Goal: Task Accomplishment & Management: Use online tool/utility

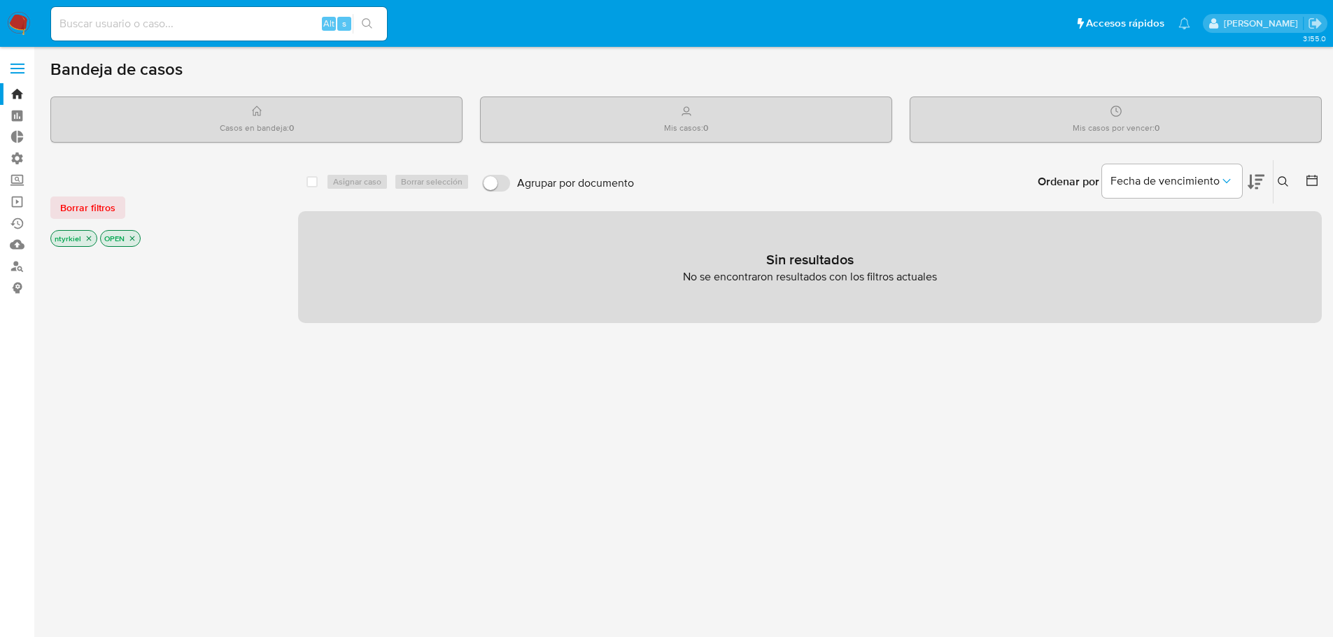
click at [29, 66] on label at bounding box center [17, 68] width 35 height 29
click at [0, 0] on input "checkbox" at bounding box center [0, 0] width 0 height 0
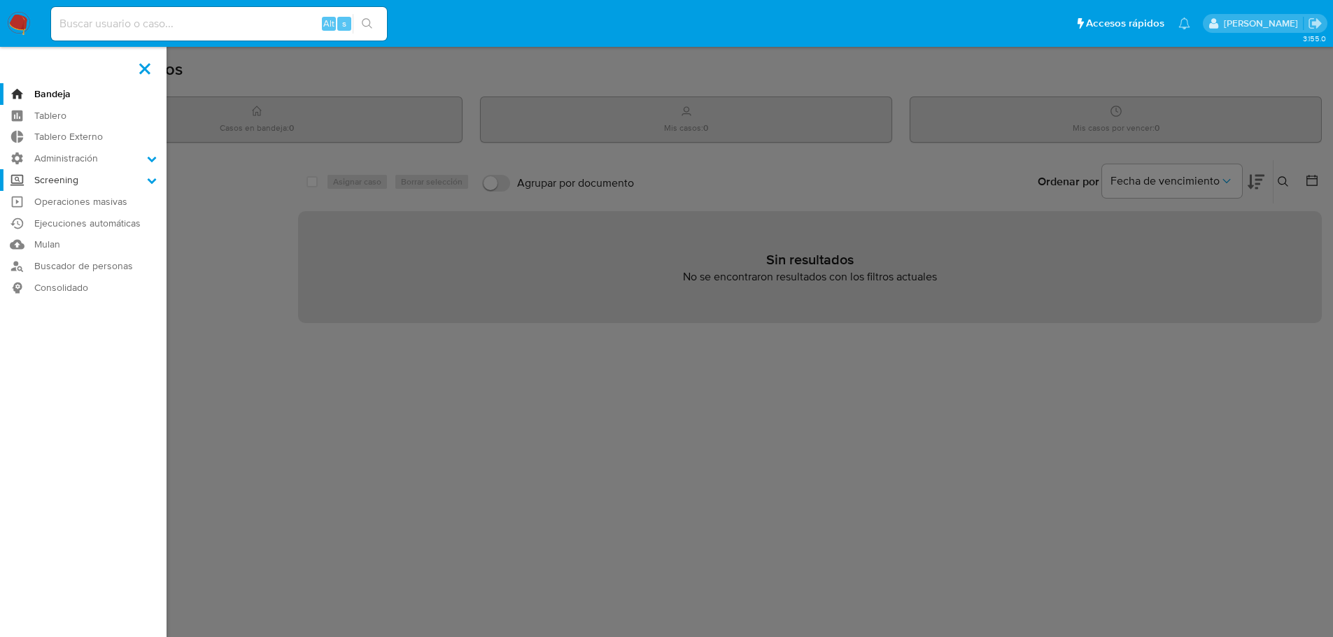
click at [76, 178] on label "Screening" at bounding box center [83, 180] width 167 height 22
click at [0, 0] on input "Screening" at bounding box center [0, 0] width 0 height 0
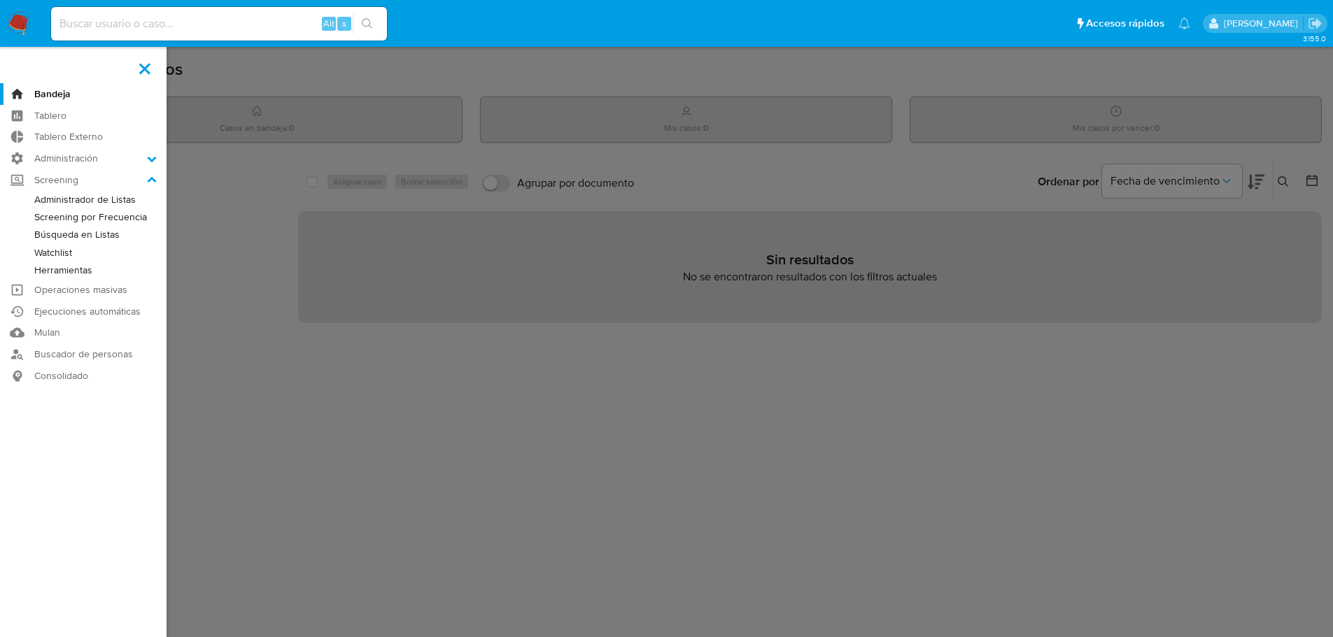
click at [89, 200] on link "Administrador de Listas" at bounding box center [83, 199] width 167 height 17
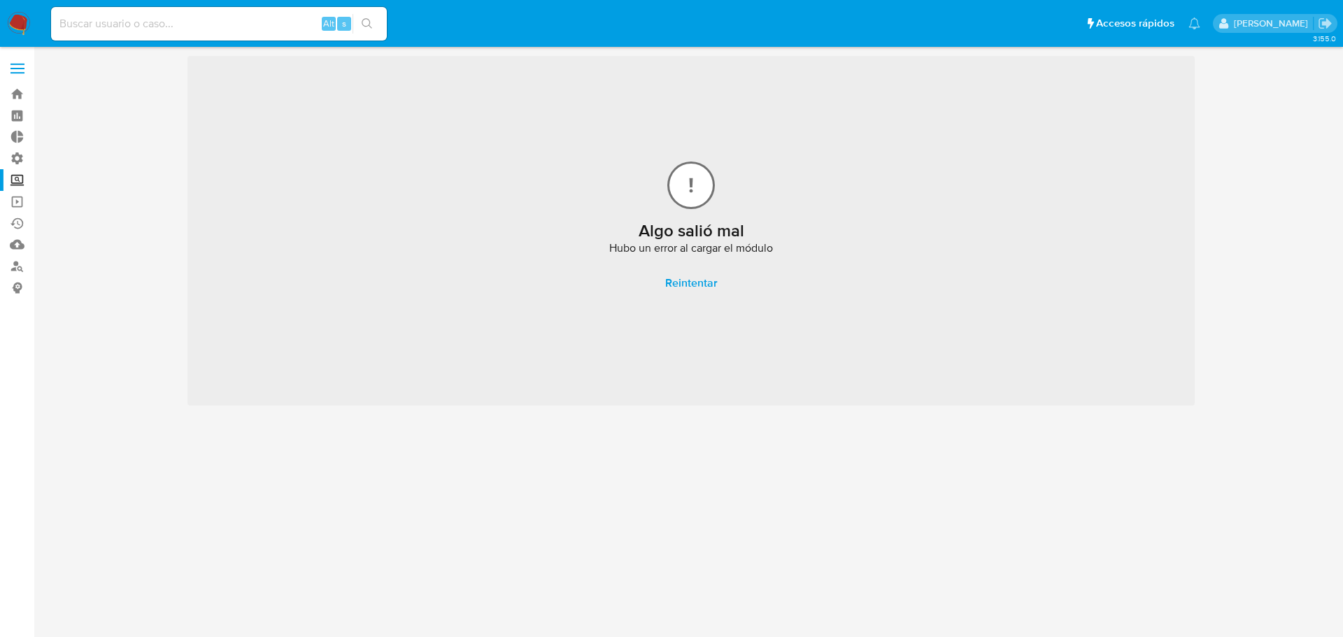
click at [693, 279] on span "Reintentar" at bounding box center [691, 283] width 52 height 31
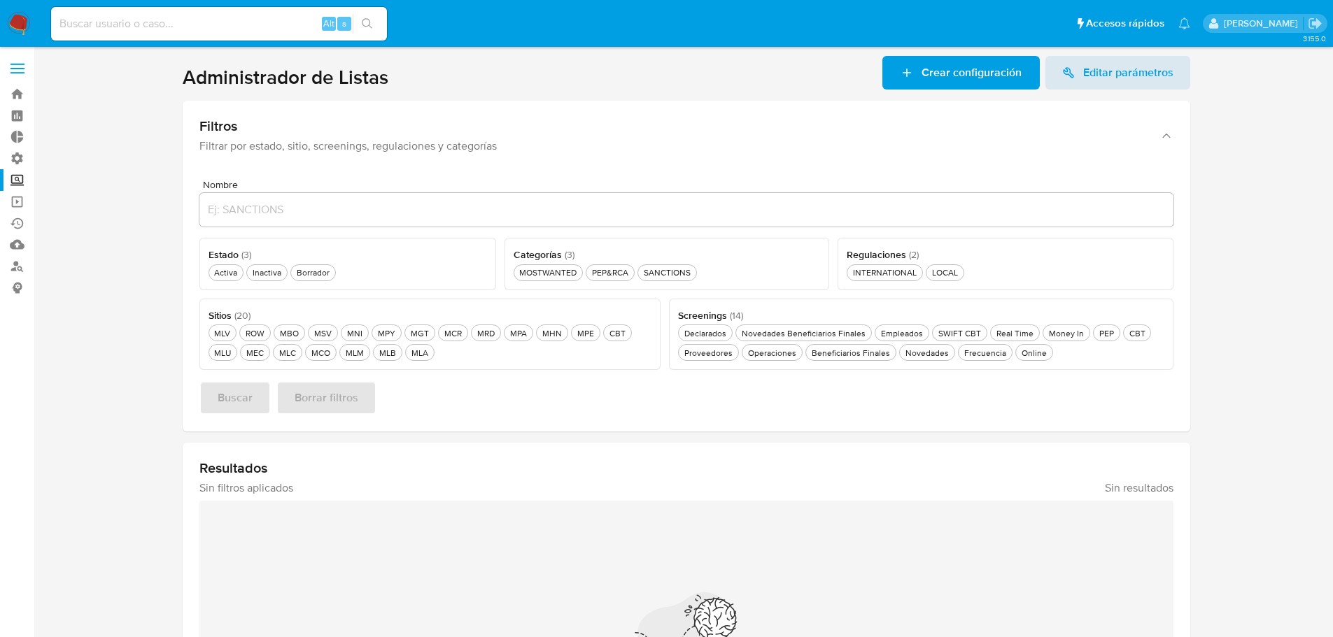
click at [85, 261] on section at bounding box center [685, 438] width 1271 height 765
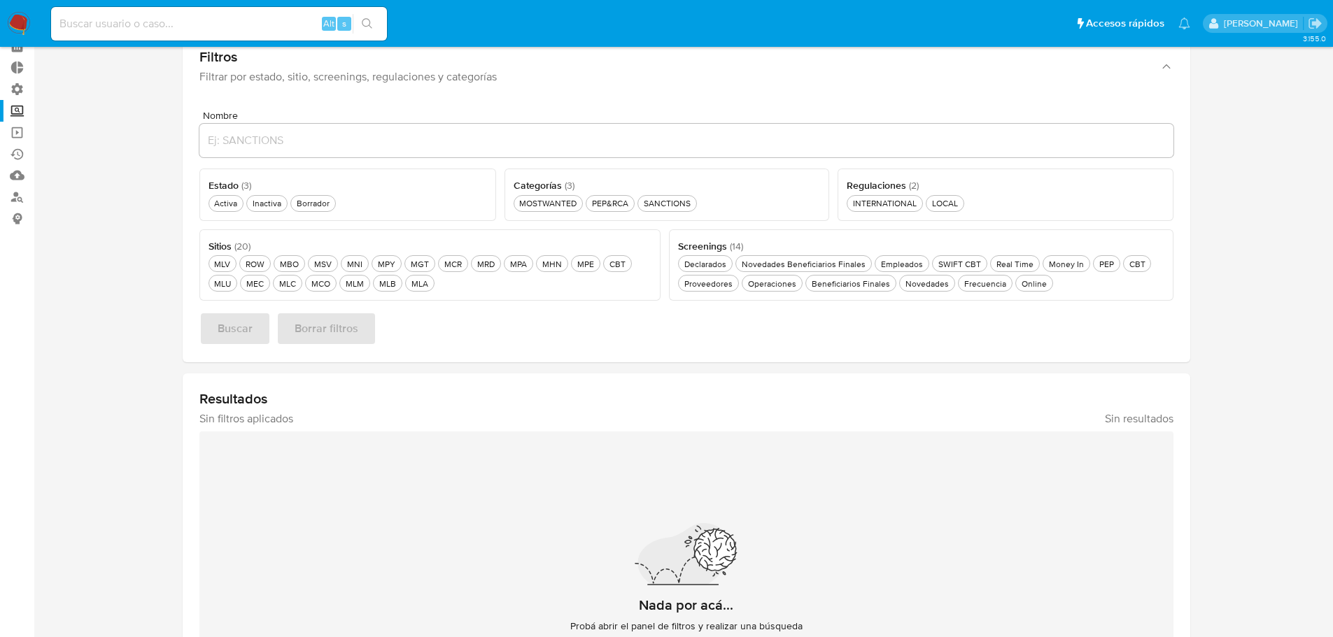
scroll to position [70, 0]
click at [223, 280] on div "MLU MLU" at bounding box center [222, 283] width 22 height 12
click at [223, 202] on div "Activa Activa" at bounding box center [225, 203] width 29 height 12
click at [616, 204] on div "PEP&RCA PEP&RCA" at bounding box center [610, 203] width 42 height 12
click at [1025, 281] on div "Online Online" at bounding box center [1034, 283] width 31 height 12
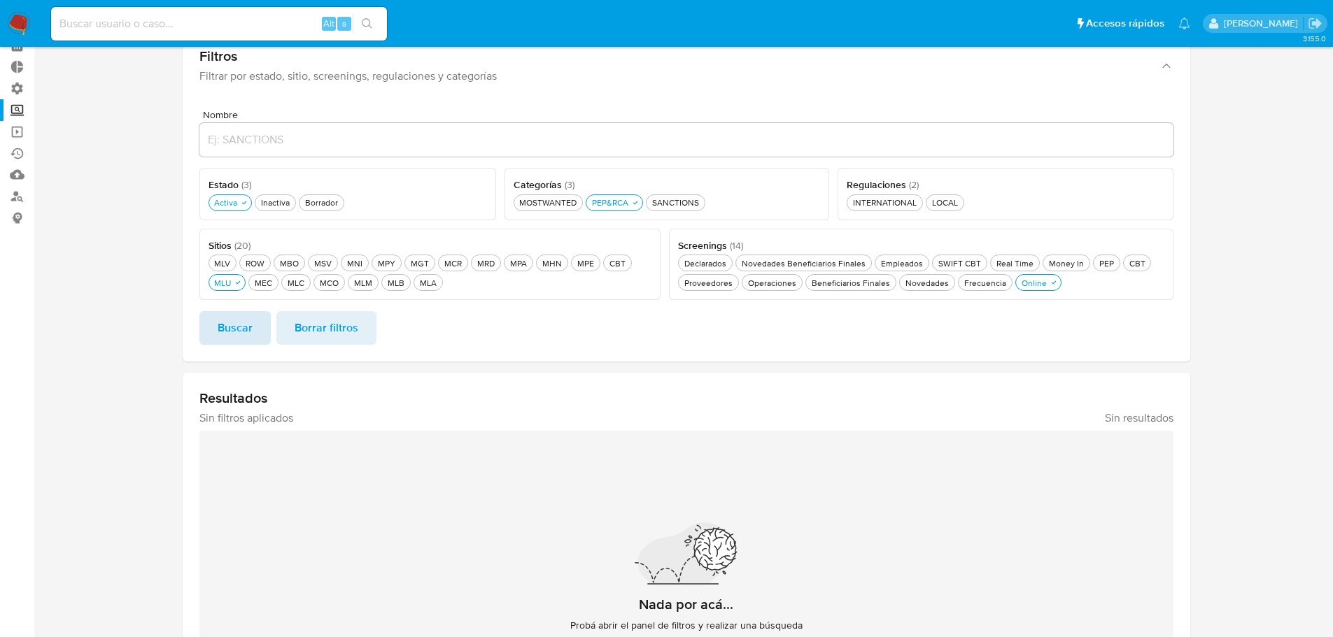
click at [237, 332] on span "Buscar" at bounding box center [235, 328] width 35 height 31
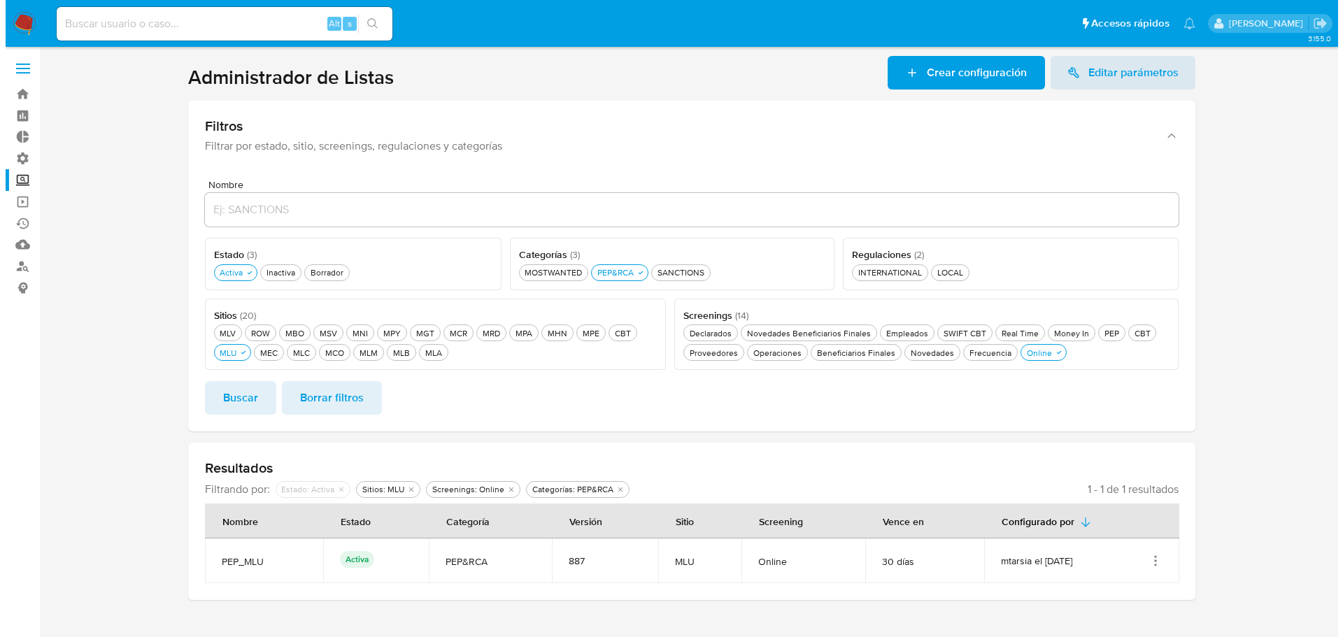
scroll to position [0, 0]
click at [1157, 558] on icon "Acciones" at bounding box center [1155, 561] width 14 height 14
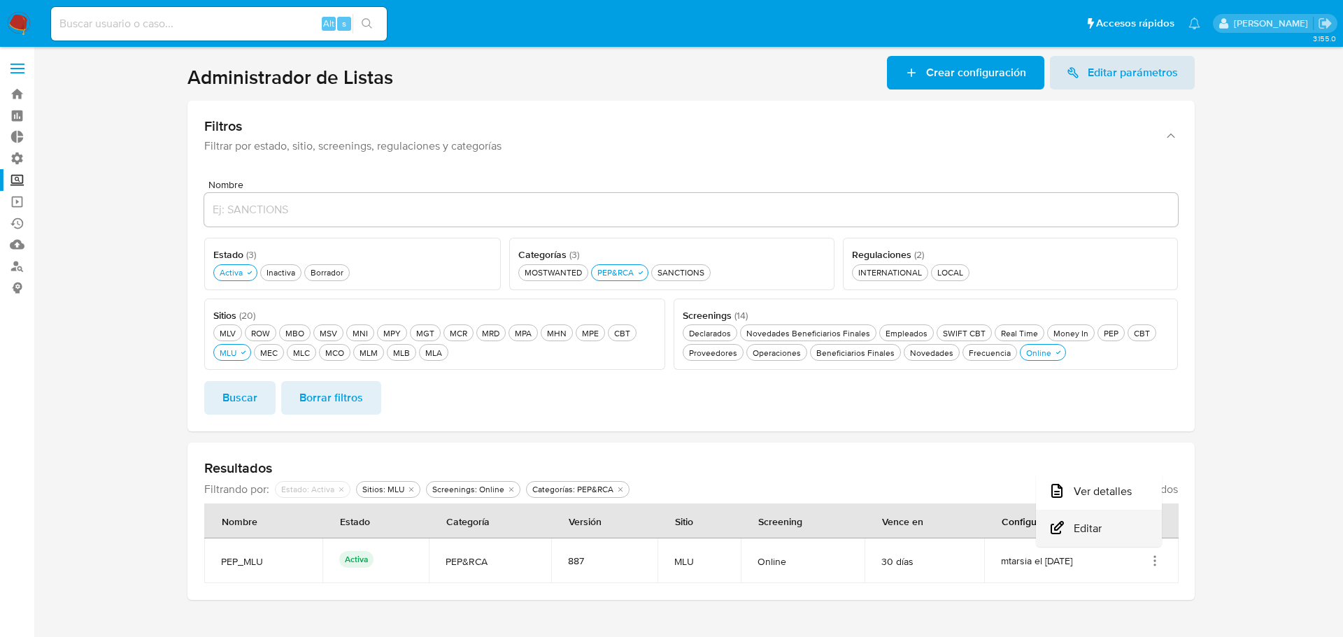
click at [1138, 531] on button "Editar" at bounding box center [1099, 528] width 126 height 37
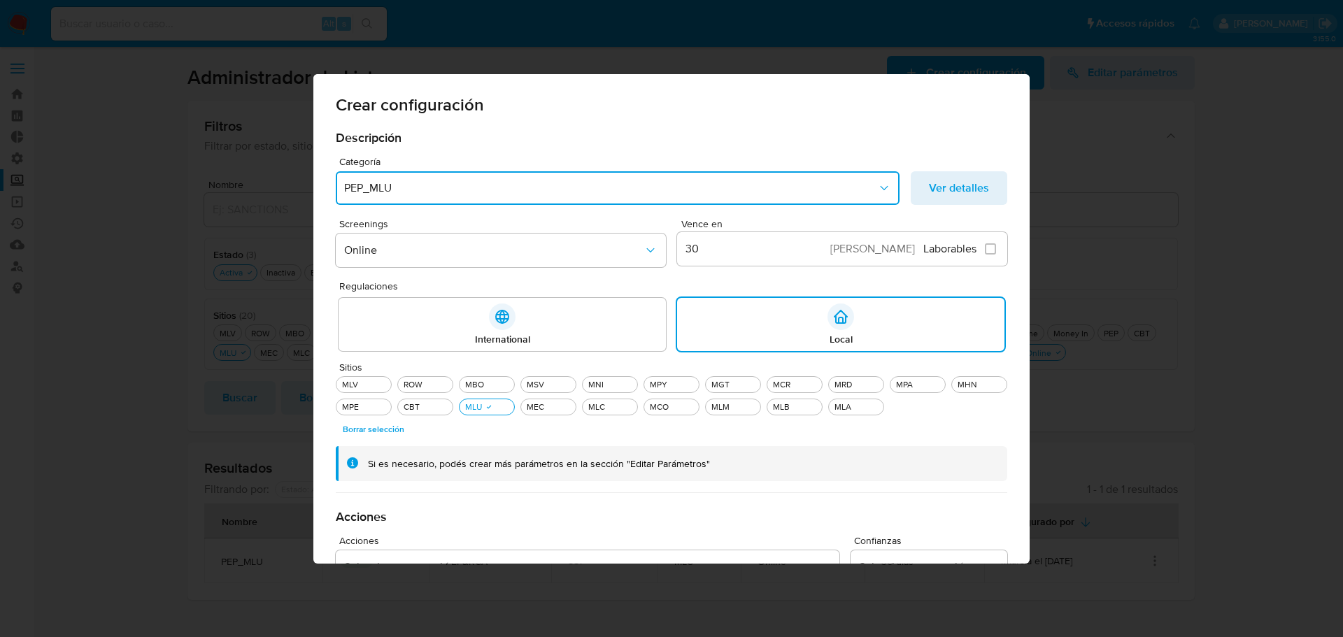
click at [889, 187] on button "PEP_MLU" at bounding box center [618, 188] width 564 height 34
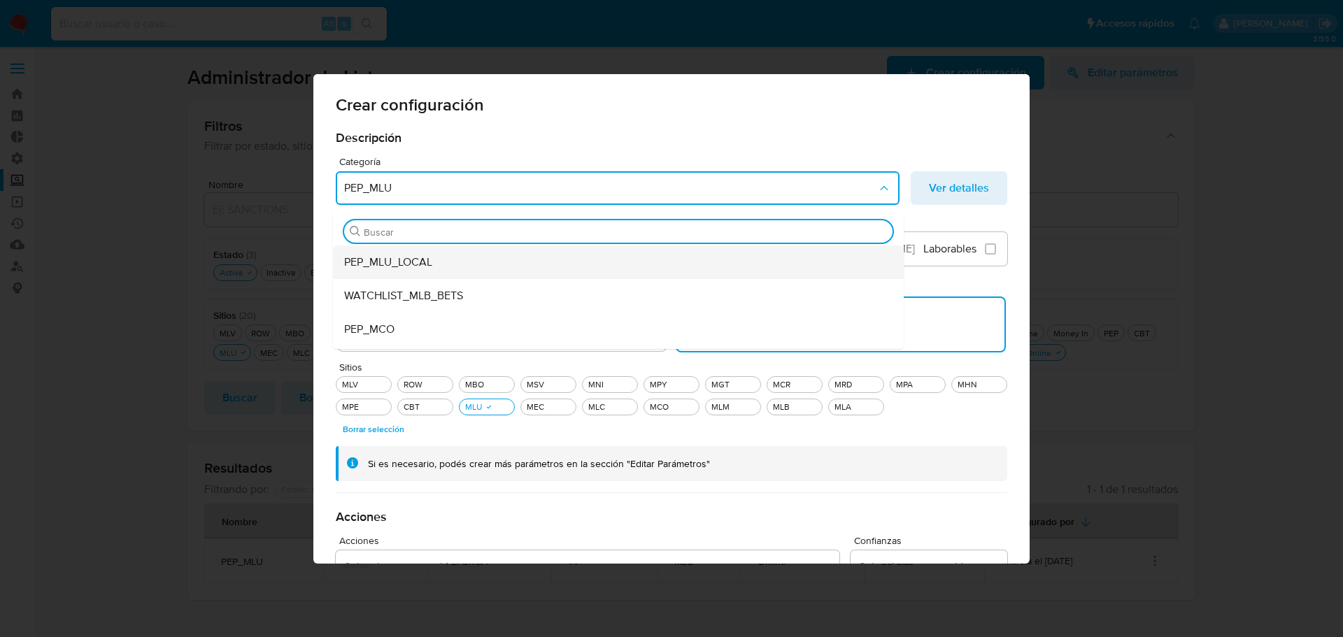
click at [481, 267] on div "PEP_MLU_LOCAL" at bounding box center [614, 263] width 540 height 34
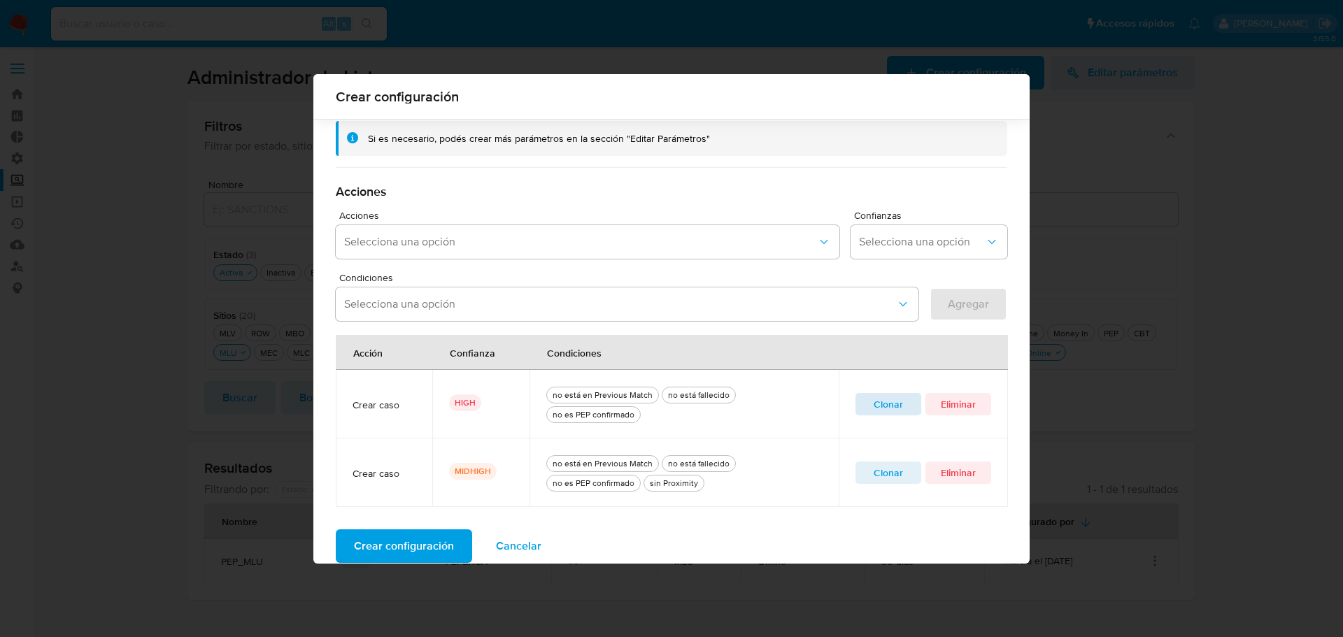
scroll to position [336, 0]
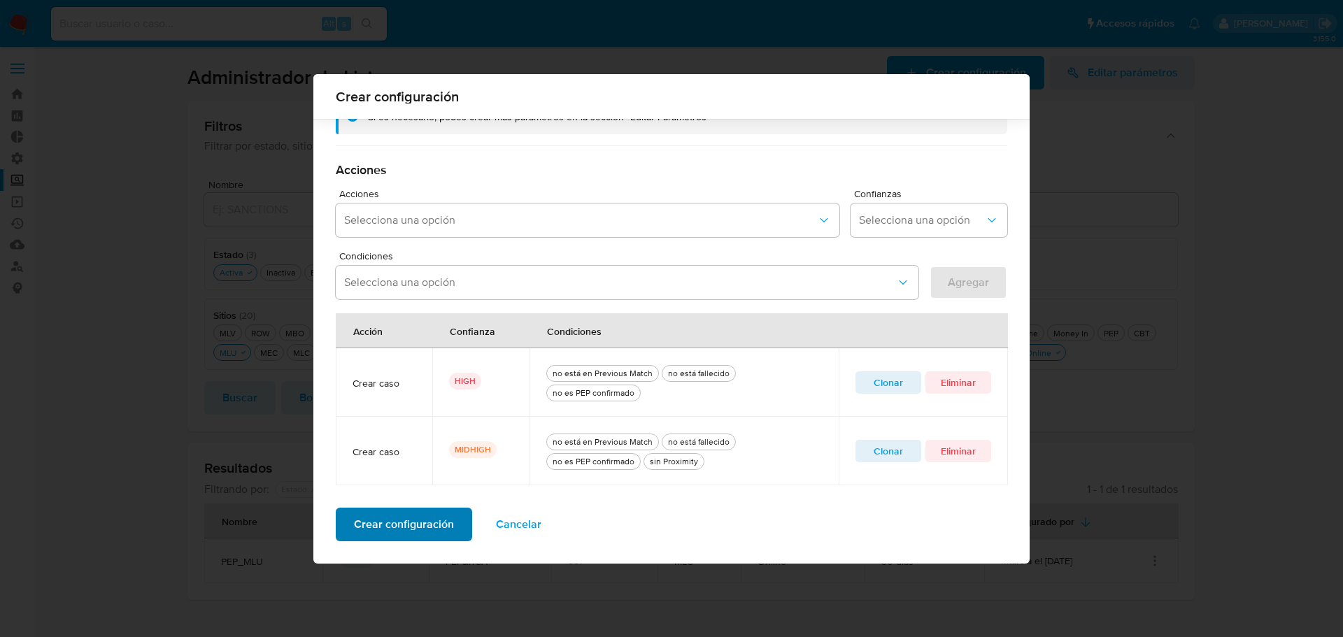
click at [414, 526] on span "Crear configuración" at bounding box center [404, 524] width 100 height 31
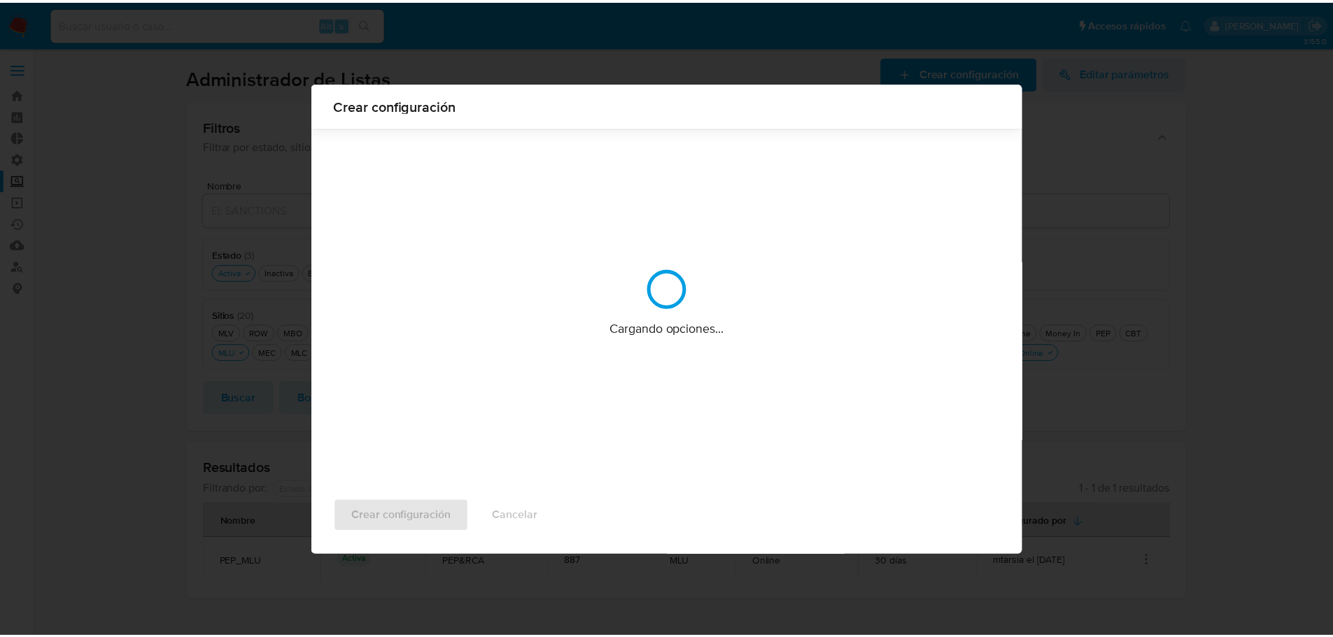
scroll to position [0, 0]
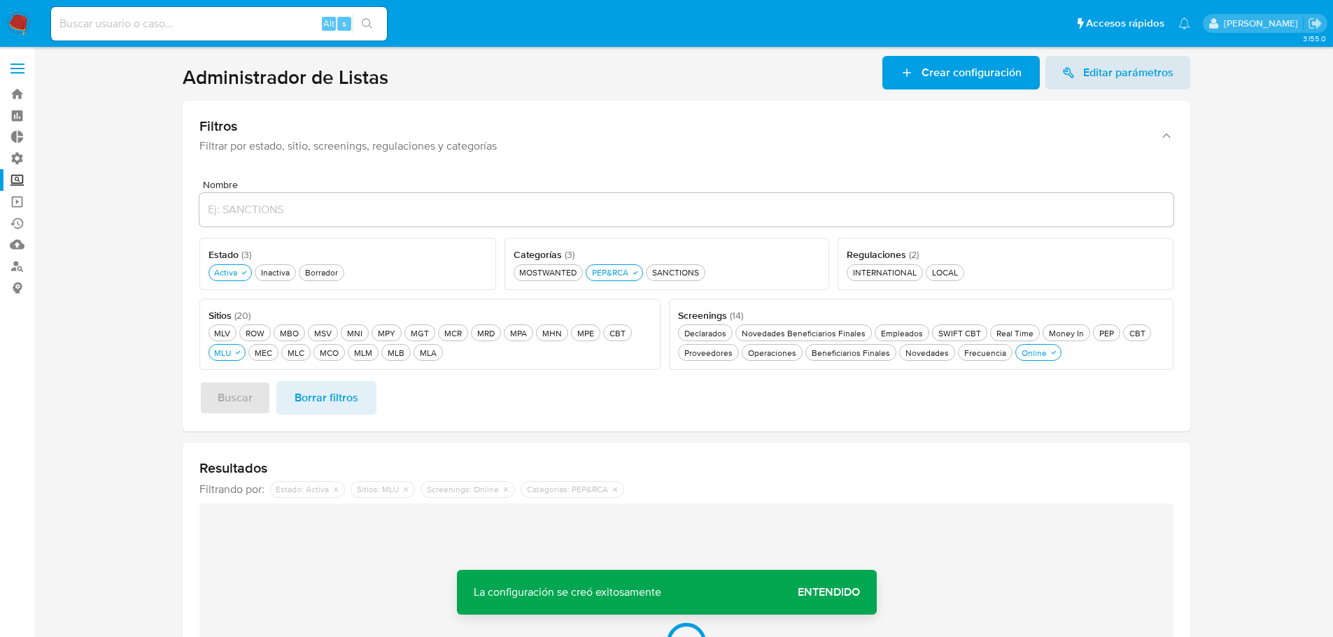
click at [845, 593] on span "Entendido" at bounding box center [829, 593] width 62 height 0
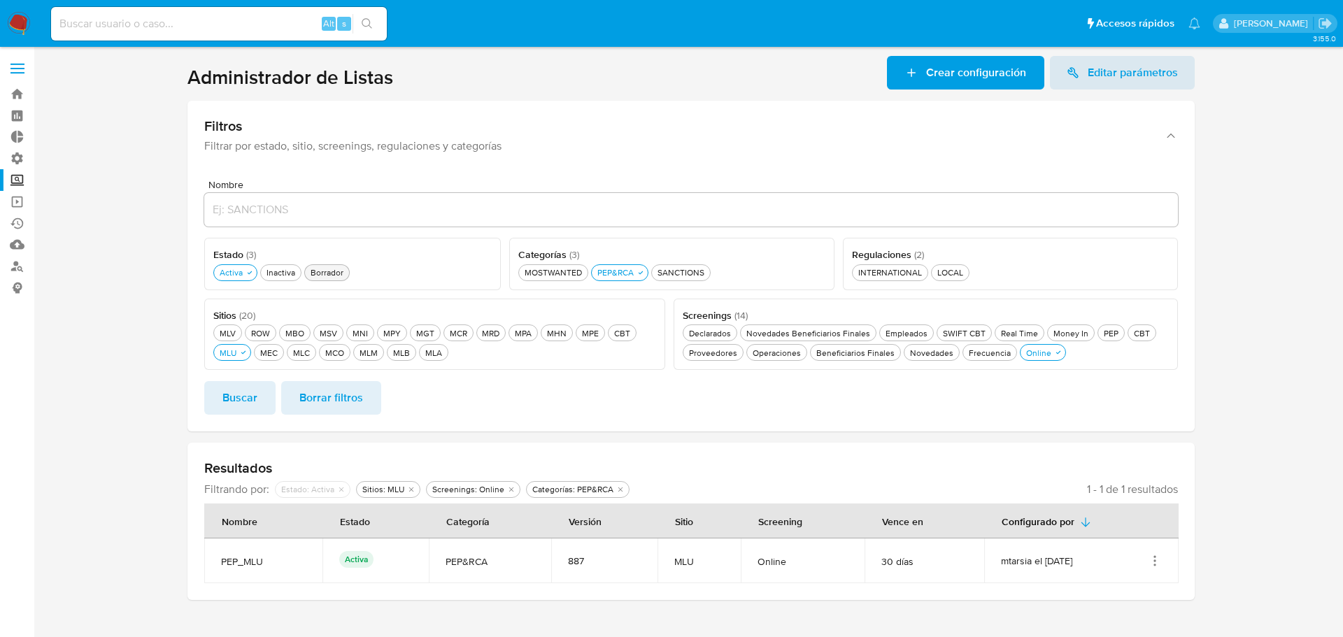
click at [340, 272] on div "Borrador Borrador" at bounding box center [327, 273] width 38 height 12
click at [255, 390] on span "Buscar" at bounding box center [240, 398] width 35 height 31
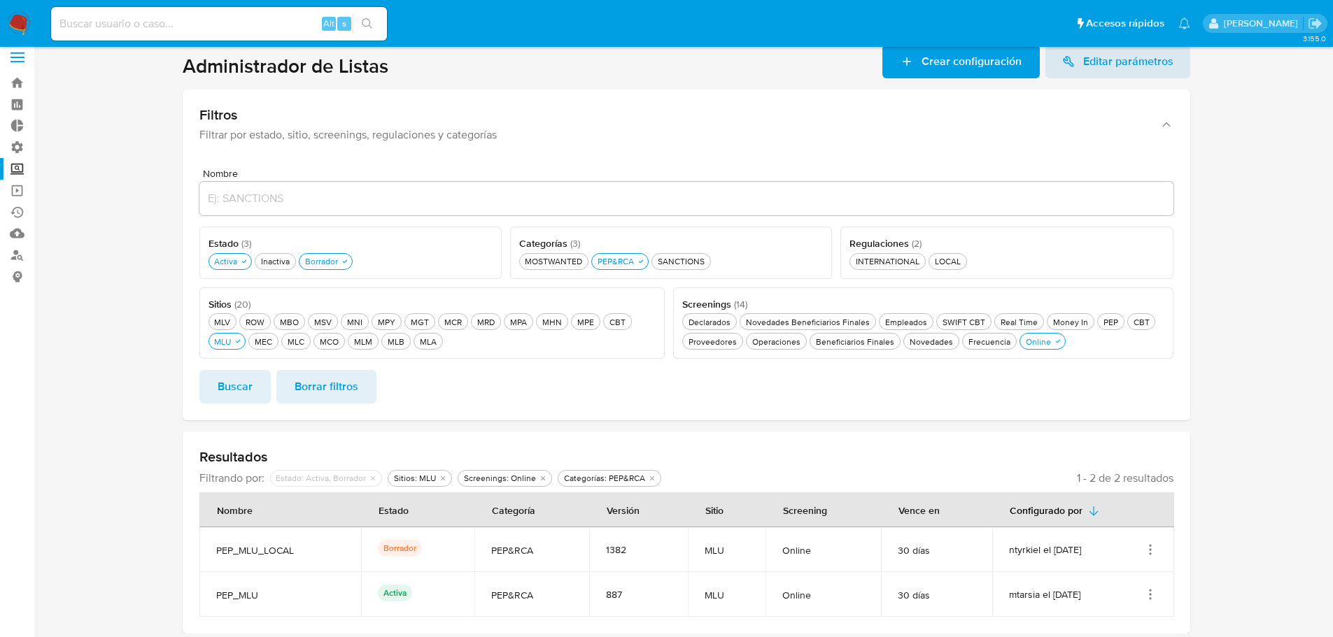
scroll to position [17, 0]
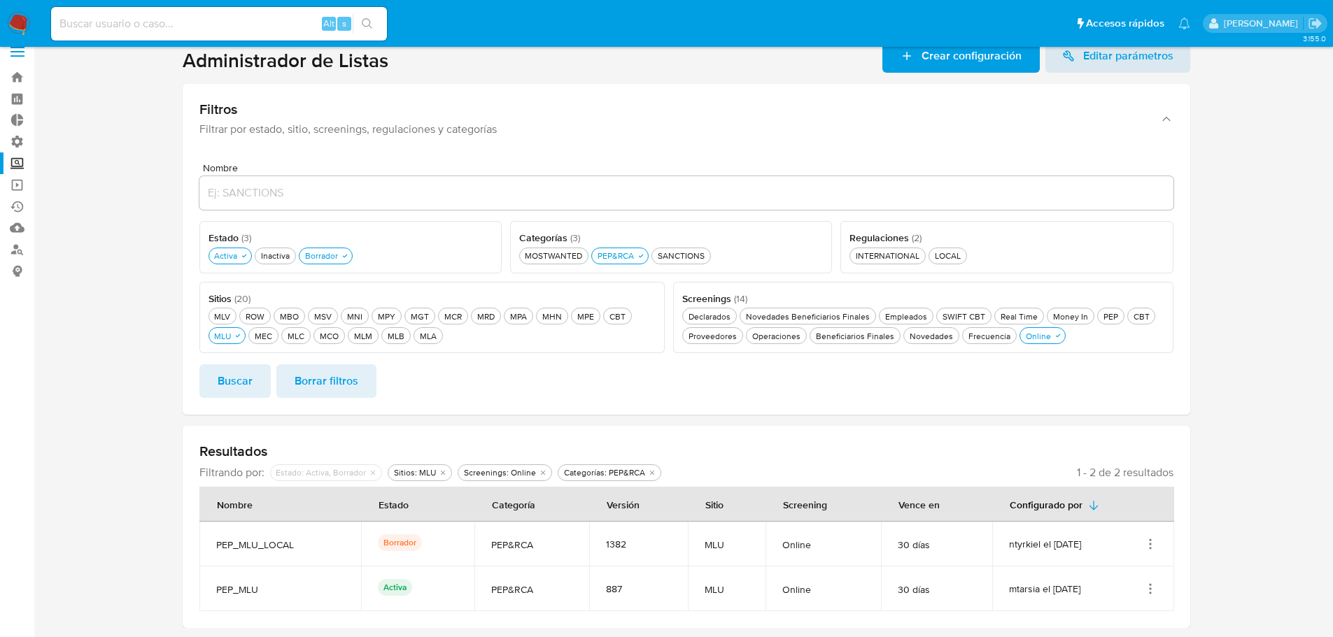
click at [1149, 545] on icon "Acciones" at bounding box center [1150, 544] width 14 height 14
click at [1103, 474] on button "Ver detalles" at bounding box center [1094, 474] width 126 height 37
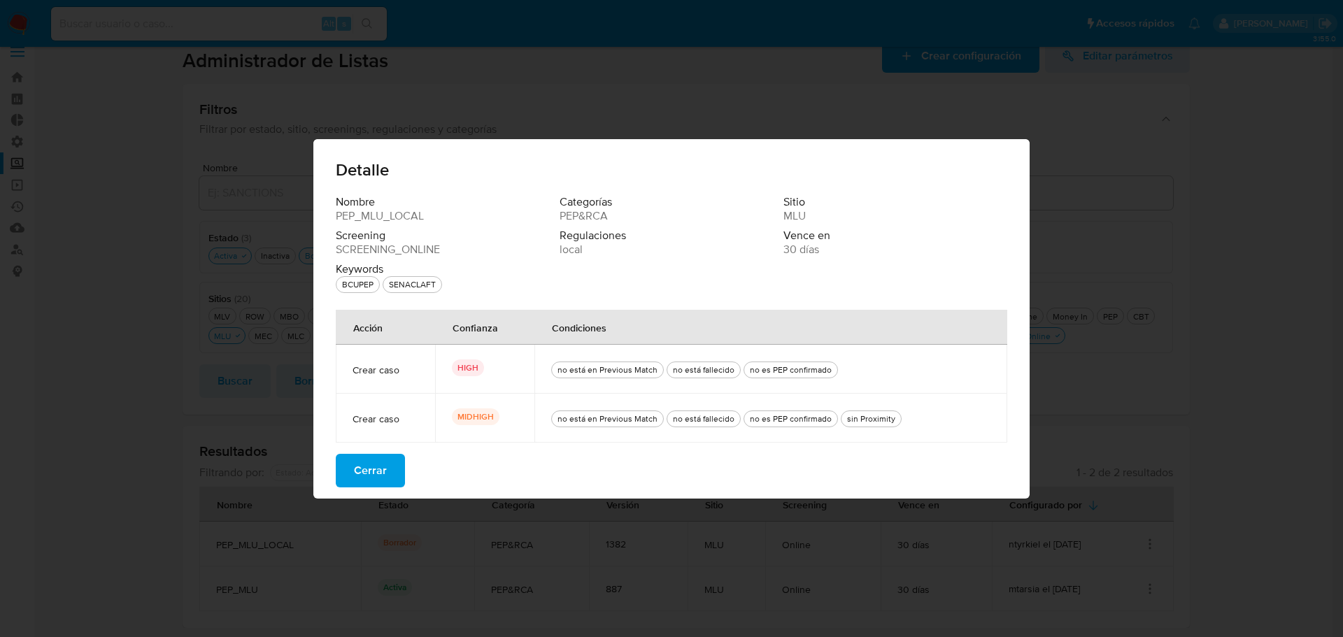
click at [380, 471] on span "Cerrar" at bounding box center [370, 471] width 33 height 31
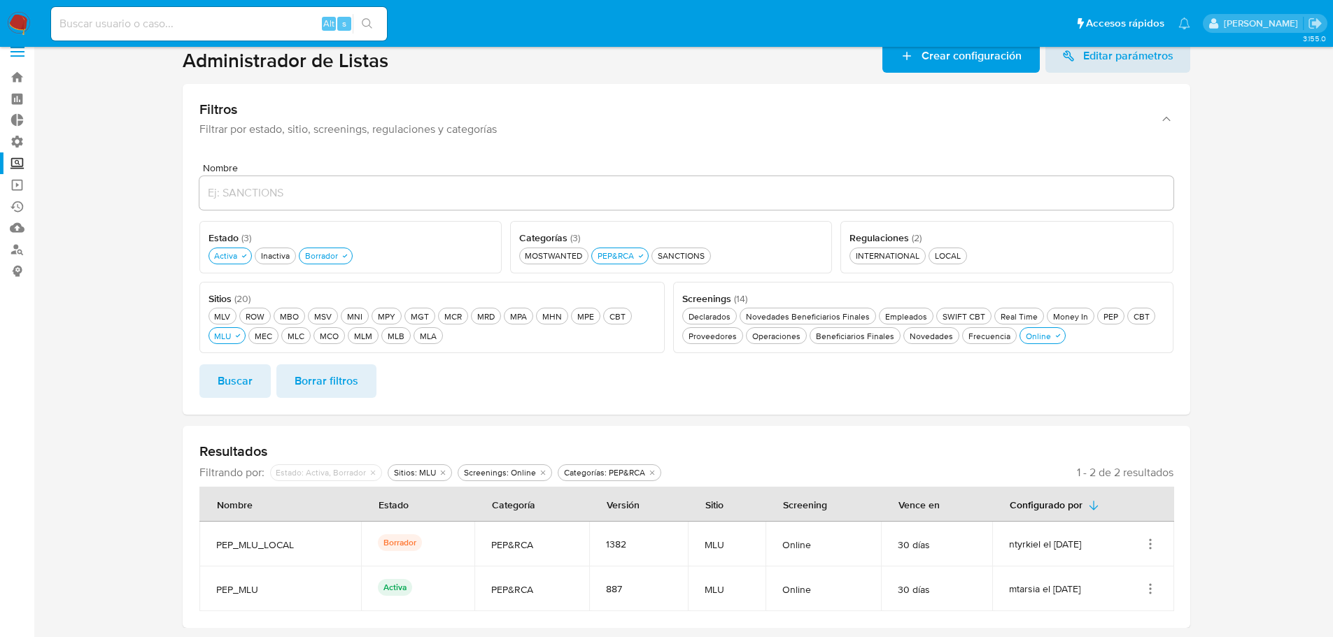
click at [248, 380] on span "Buscar" at bounding box center [235, 381] width 35 height 31
click at [318, 255] on div "Borrador Borrador" at bounding box center [321, 256] width 38 height 12
click at [245, 377] on span "Buscar" at bounding box center [235, 381] width 35 height 31
click at [320, 260] on div "Borrador Borrador" at bounding box center [321, 256] width 38 height 12
click at [330, 252] on div "Borrador Borrador" at bounding box center [321, 256] width 38 height 12
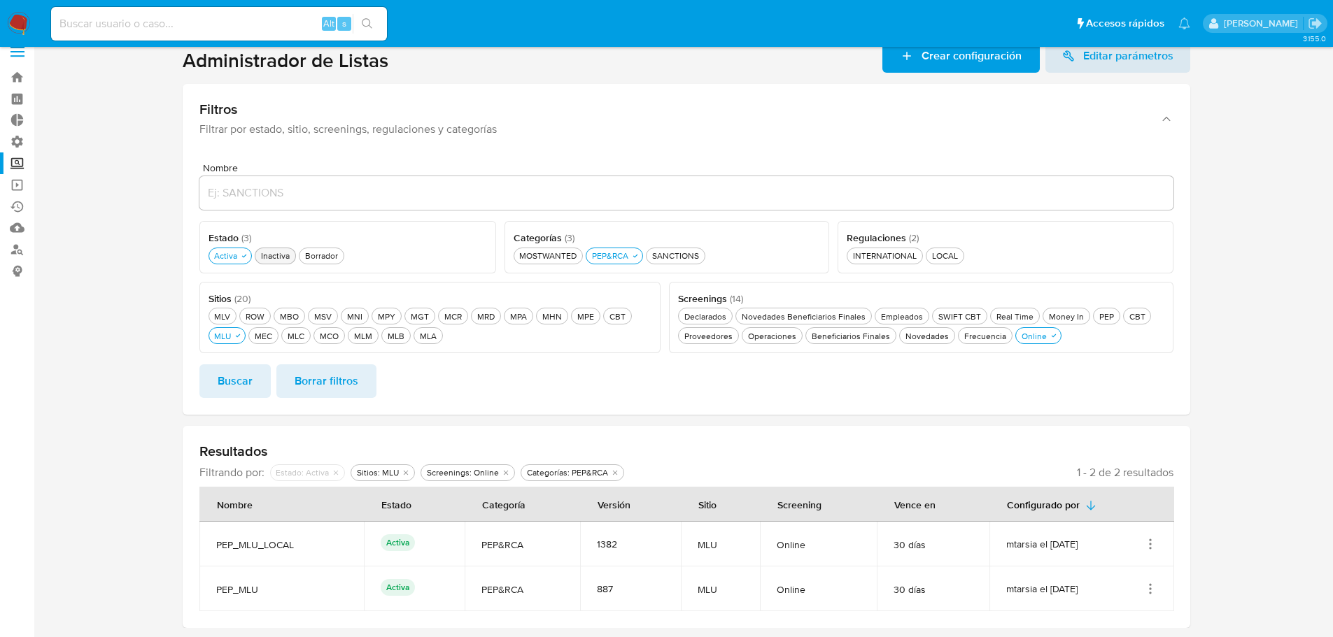
click at [278, 262] on div "Inactiva Inactiva" at bounding box center [275, 256] width 34 height 12
click at [242, 381] on span "Buscar" at bounding box center [235, 381] width 35 height 31
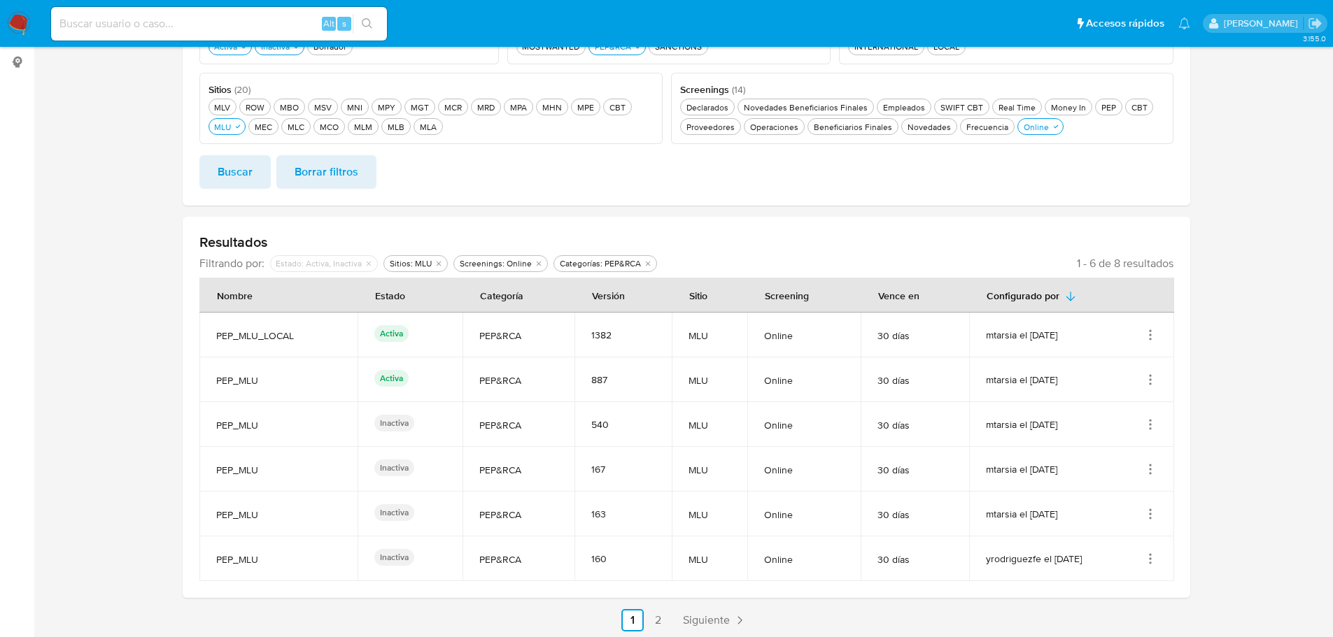
scroll to position [227, 0]
drag, startPoint x: 1075, startPoint y: 381, endPoint x: 220, endPoint y: 374, distance: 854.4
click at [220, 374] on tr "PEP_MLU Activa PEP&RCA 887 MLU Online 30 [PERSON_NAME] mtarsia el [DATE]" at bounding box center [686, 379] width 975 height 45
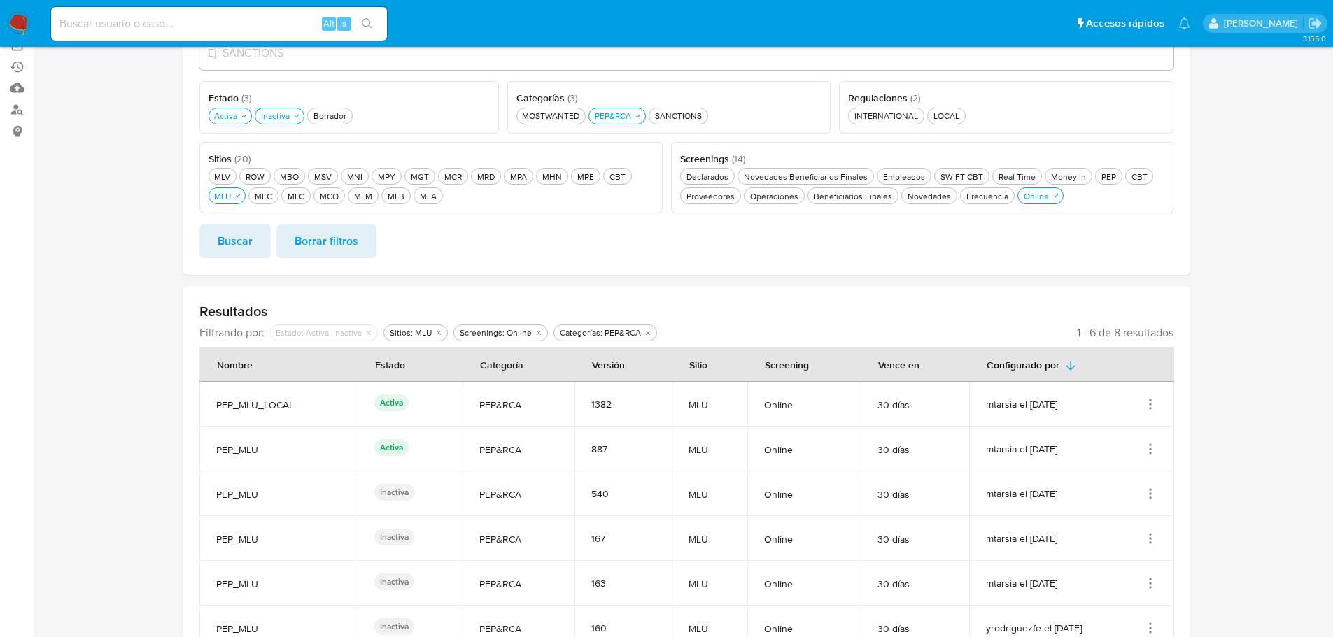
click at [271, 448] on span "PEP_MLU" at bounding box center [278, 450] width 125 height 13
click at [1154, 450] on icon "Acciones" at bounding box center [1150, 449] width 14 height 14
click at [1229, 447] on section at bounding box center [685, 300] width 1271 height 802
click at [1149, 404] on icon "Acciones" at bounding box center [1150, 404] width 14 height 14
click at [1134, 437] on button "Ver detalles" at bounding box center [1094, 436] width 126 height 37
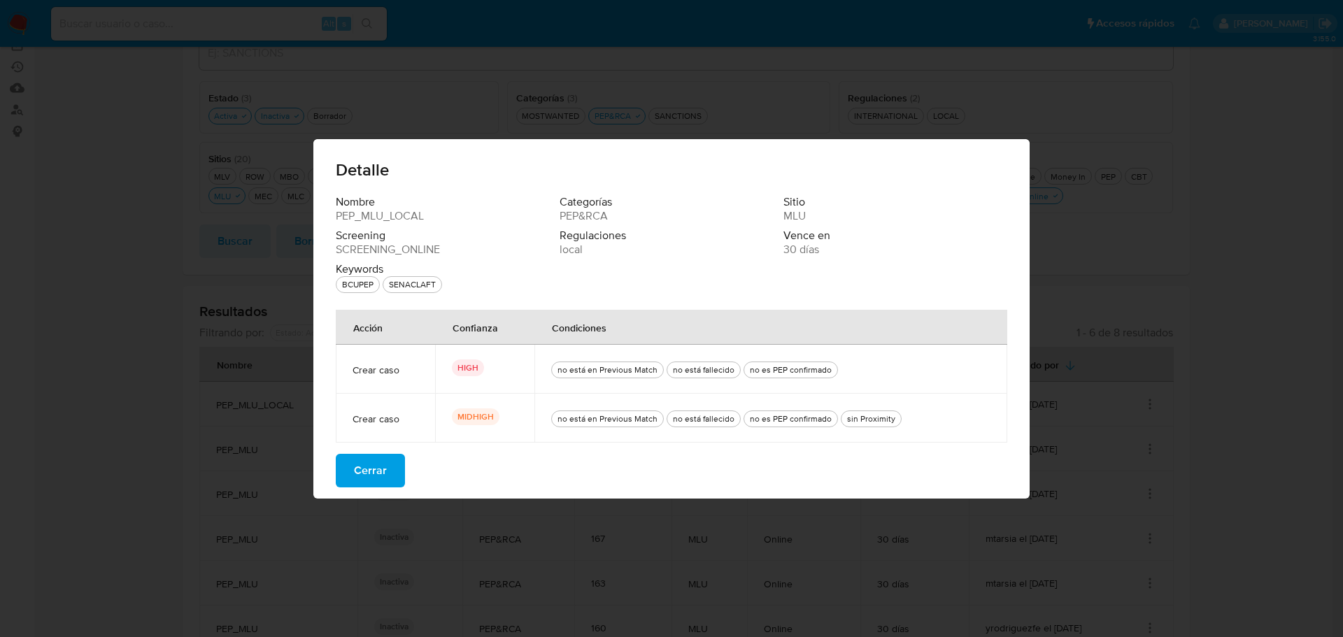
click at [388, 467] on button "Cerrar" at bounding box center [370, 471] width 69 height 34
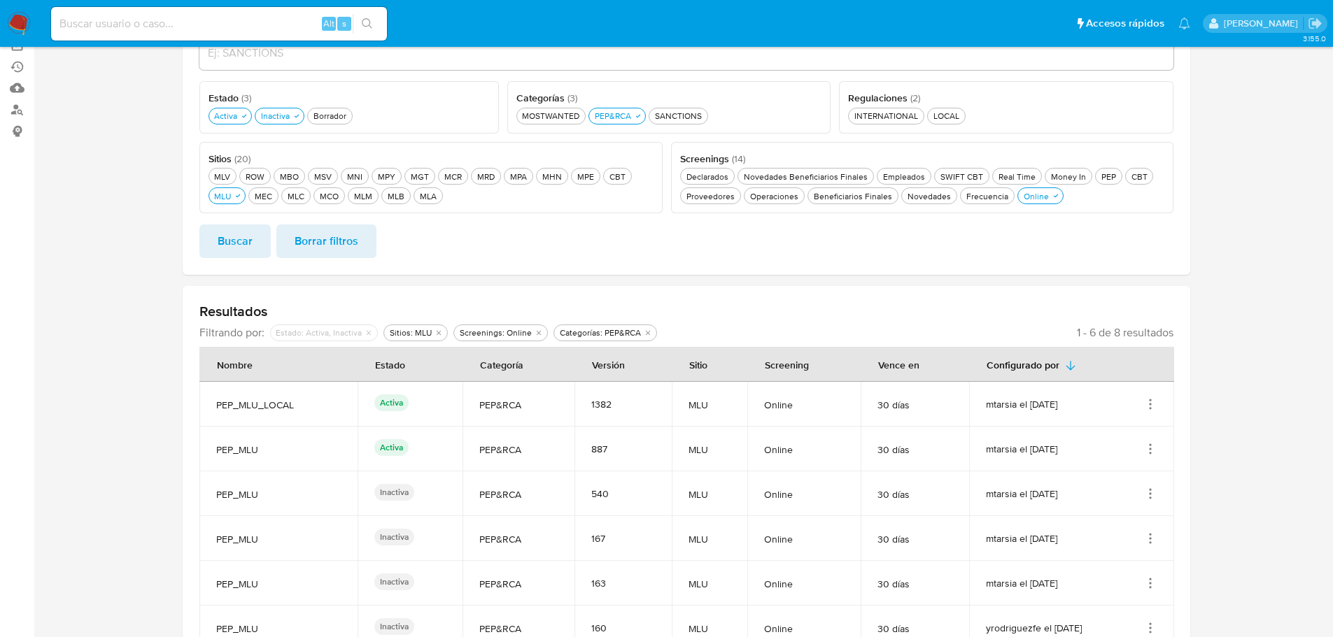
click at [1153, 444] on icon "Acciones" at bounding box center [1150, 449] width 14 height 14
click at [1078, 481] on button "Ver detalles" at bounding box center [1094, 481] width 126 height 37
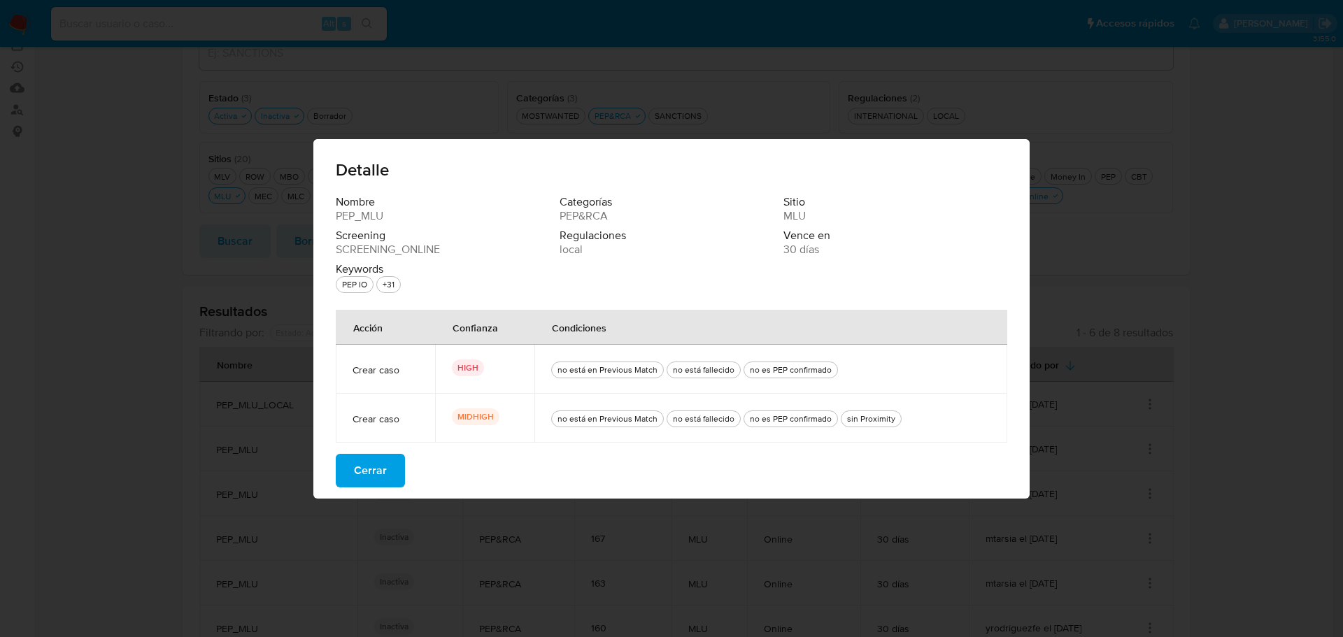
click at [365, 472] on span "Cerrar" at bounding box center [370, 471] width 33 height 31
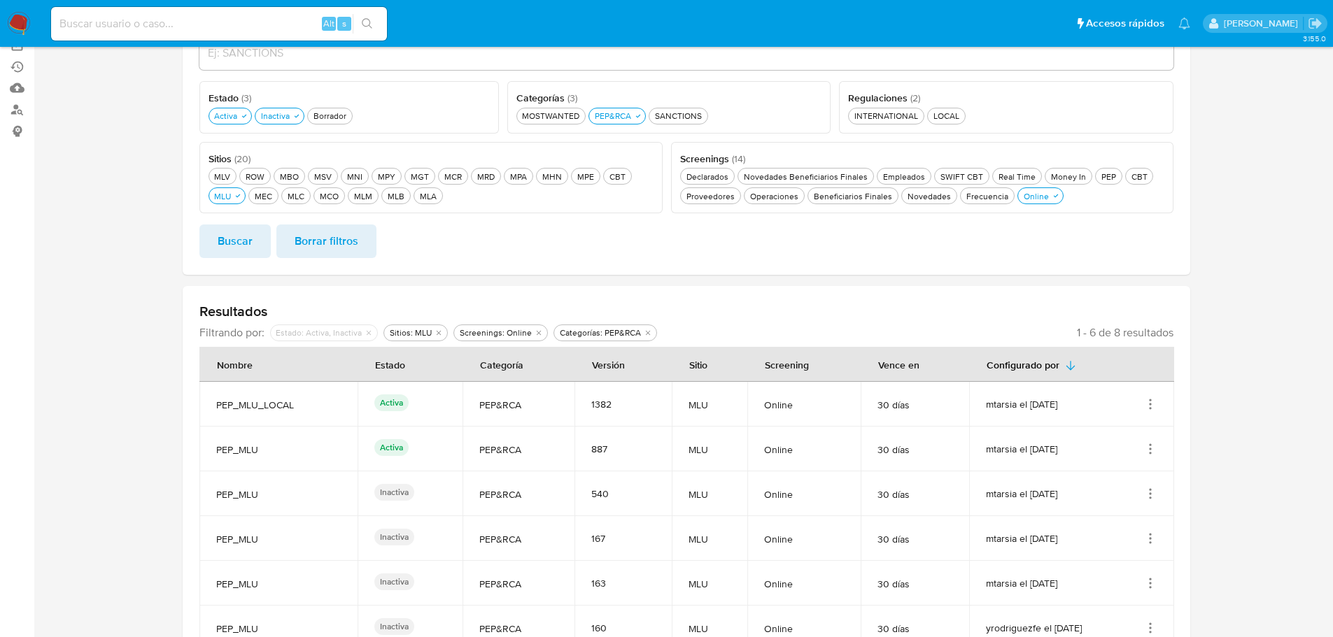
drag, startPoint x: 217, startPoint y: 452, endPoint x: 1117, endPoint y: 442, distance: 900.6
click at [1117, 442] on tr "PEP_MLU Activa PEP&RCA 887 MLU Online 30 [PERSON_NAME] mtarsia el [DATE]" at bounding box center [686, 449] width 975 height 45
click at [290, 444] on span "PEP_MLU" at bounding box center [278, 450] width 125 height 13
